Goal: Download file/media

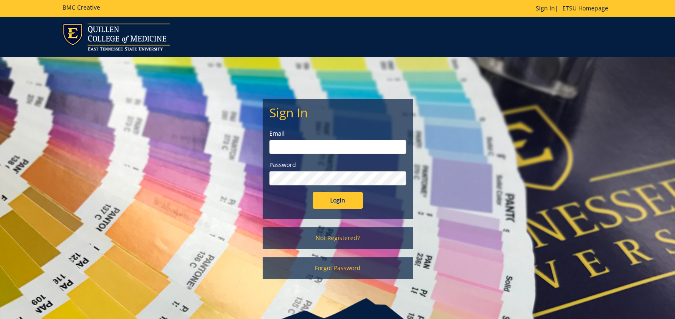
type input "[EMAIL_ADDRESS][DOMAIN_NAME]"
click at [337, 201] on input "Login" at bounding box center [338, 200] width 50 height 17
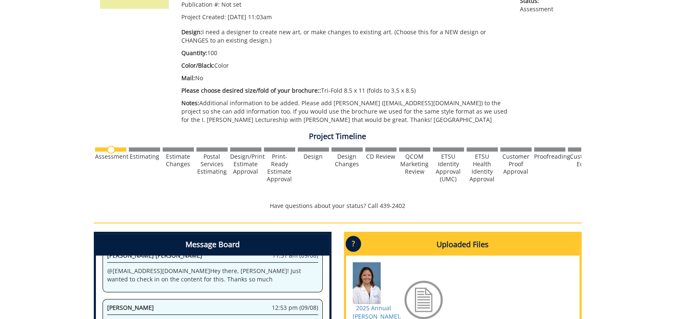
scroll to position [292, 0]
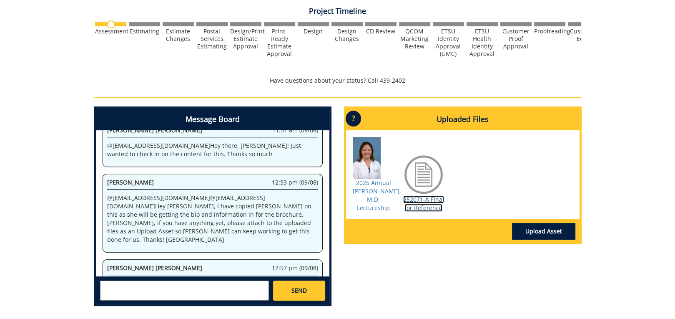
click at [423, 207] on link "252071-A Final for Reference" at bounding box center [423, 203] width 41 height 16
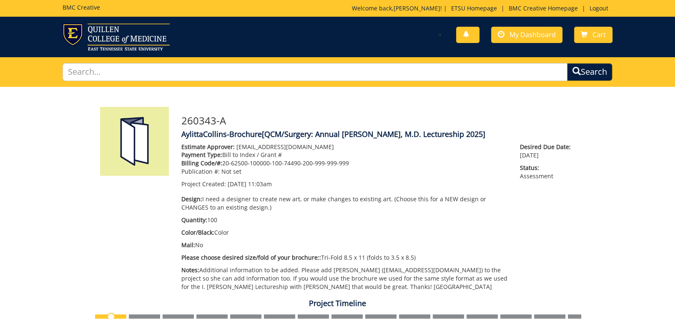
scroll to position [208, 0]
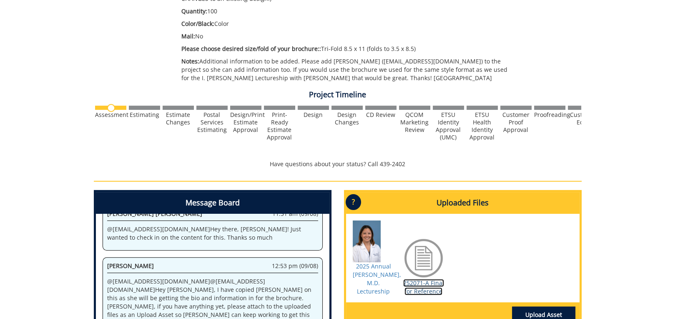
click at [421, 293] on link "252071-A Final for Reference" at bounding box center [423, 287] width 41 height 16
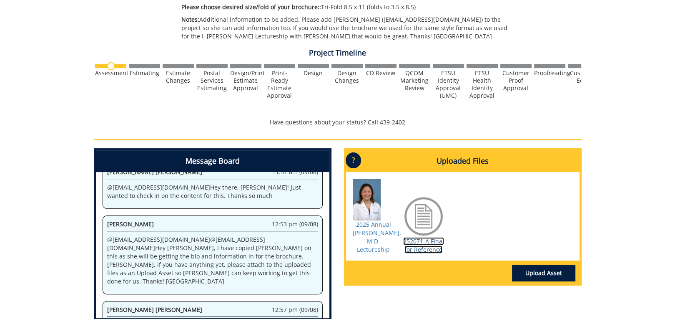
scroll to position [292, 0]
